Goal: Navigation & Orientation: Go to known website

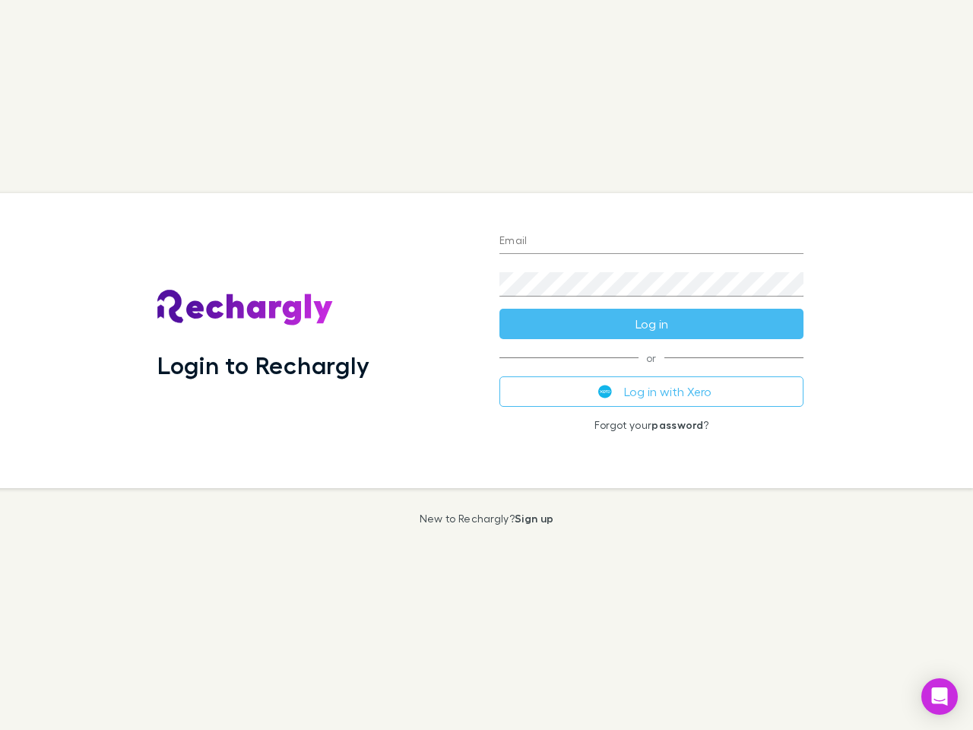
click at [487, 365] on div "Login to Rechargly" at bounding box center [316, 340] width 342 height 295
click at [652, 242] on input "Email" at bounding box center [651, 242] width 304 height 24
click at [652, 324] on button "Log in" at bounding box center [651, 324] width 304 height 30
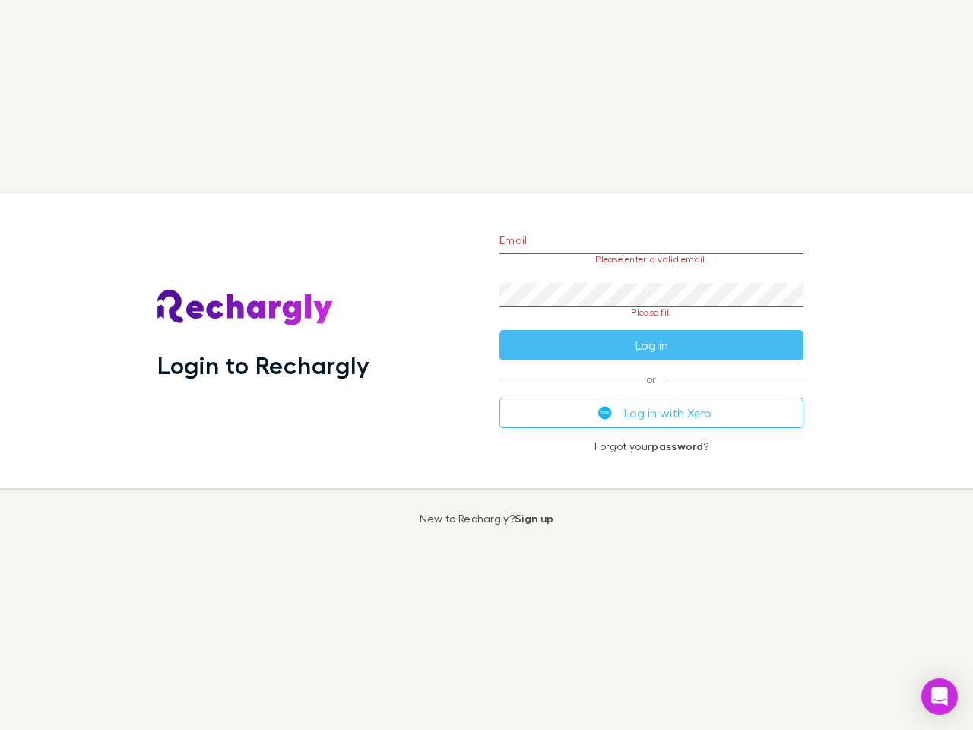
click at [652, 392] on div "Email Please enter a valid email. Password Please fill Log in or Log in with Xe…" at bounding box center [651, 340] width 328 height 295
click at [940, 696] on icon "Open Intercom Messenger" at bounding box center [940, 696] width 16 height 18
